Goal: Navigation & Orientation: Find specific page/section

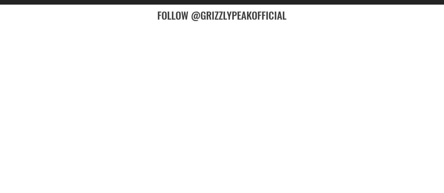
scroll to position [1884, 0]
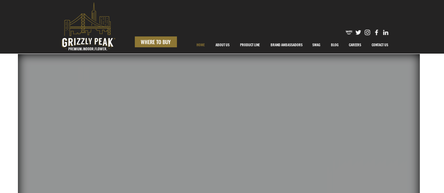
click at [165, 41] on span "WHERE TO BUY" at bounding box center [156, 41] width 30 height 7
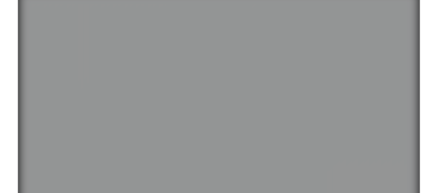
scroll to position [64, 0]
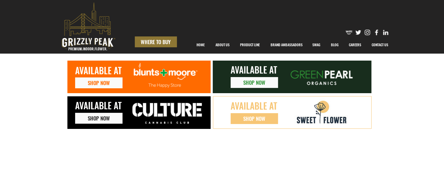
click at [155, 43] on span "WHERE TO BUY" at bounding box center [156, 41] width 30 height 7
click at [229, 44] on p "ABOUT US" at bounding box center [222, 45] width 21 height 18
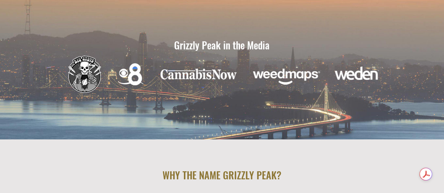
scroll to position [628, 0]
click at [297, 76] on img at bounding box center [286, 77] width 70 height 32
